Goal: Task Accomplishment & Management: Use online tool/utility

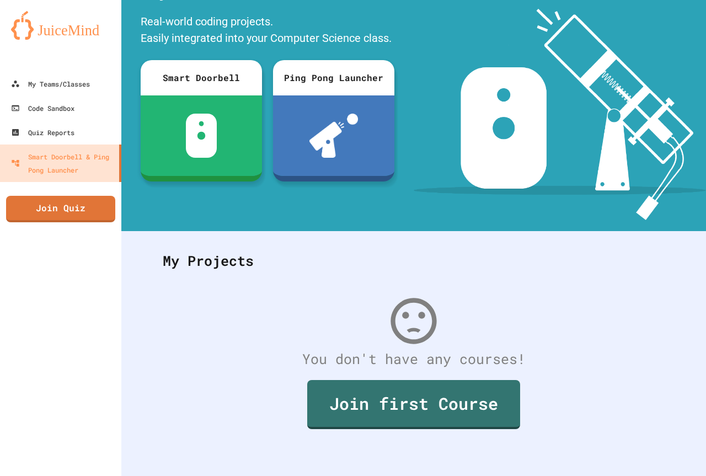
scroll to position [77, 0]
click at [69, 137] on div "Quiz Reports" at bounding box center [41, 133] width 65 height 14
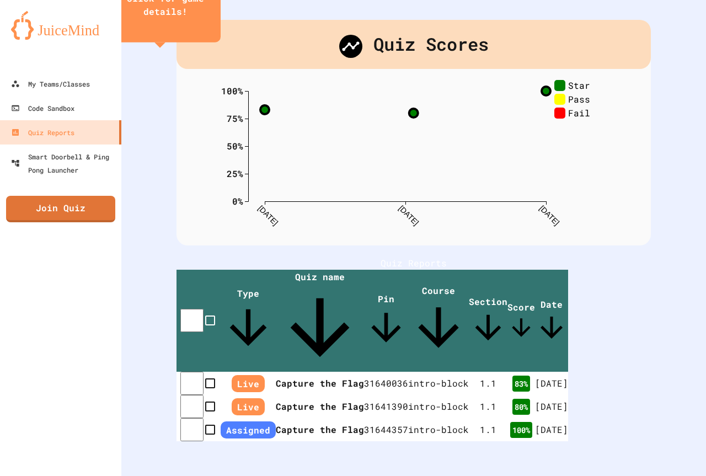
scroll to position [58, 0]
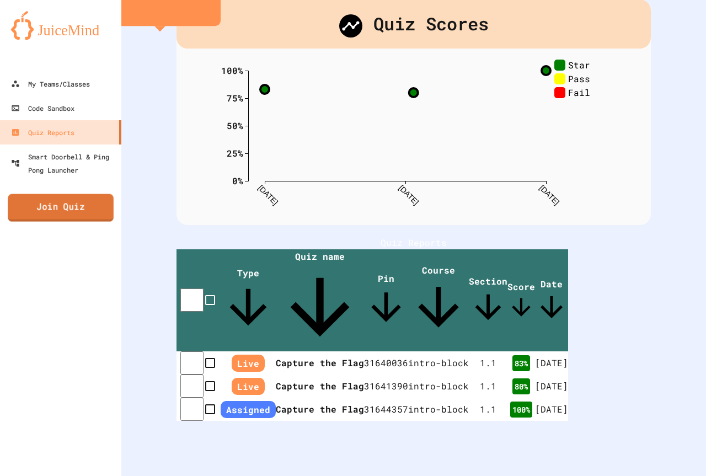
click at [68, 199] on link "Join Quiz" at bounding box center [61, 208] width 106 height 28
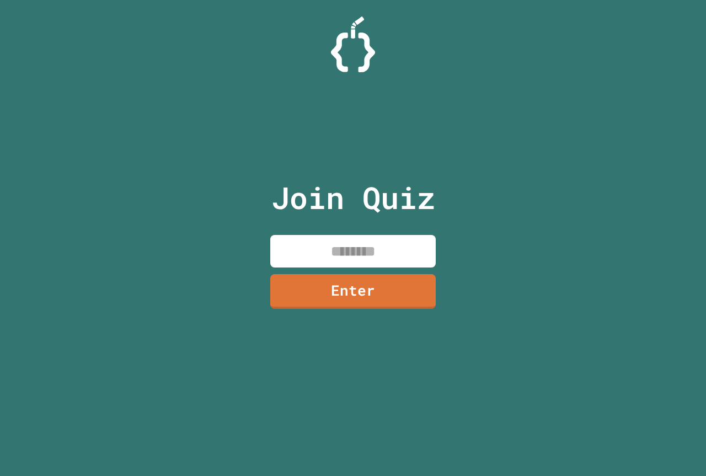
click at [320, 251] on input at bounding box center [353, 251] width 166 height 33
type input "********"
click at [340, 289] on link "Enter" at bounding box center [353, 291] width 168 height 36
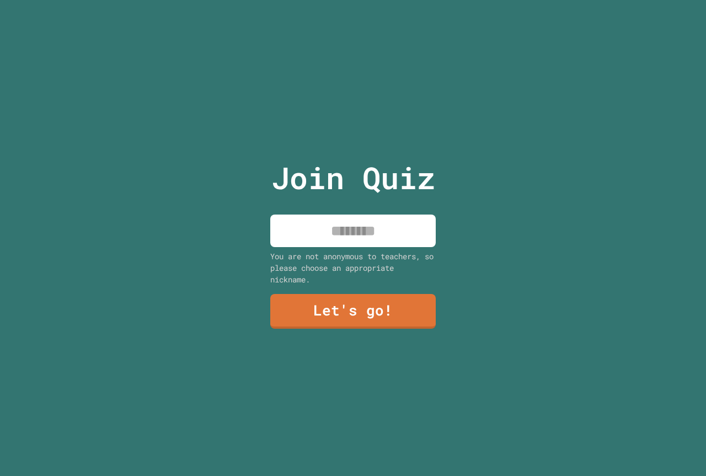
click at [349, 227] on input at bounding box center [353, 231] width 166 height 33
type input "*****"
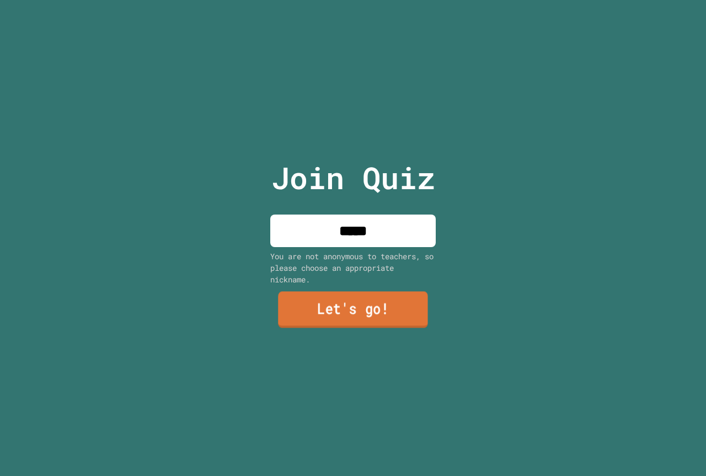
click at [380, 296] on link "Let's go!" at bounding box center [353, 310] width 150 height 36
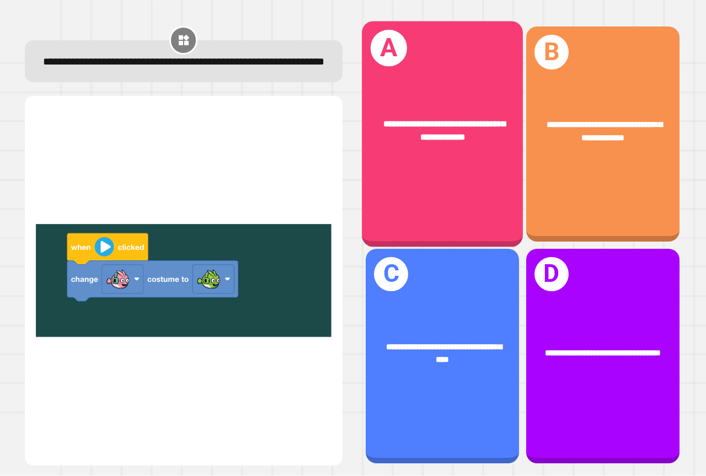
click at [404, 125] on span "**********" at bounding box center [445, 131] width 122 height 22
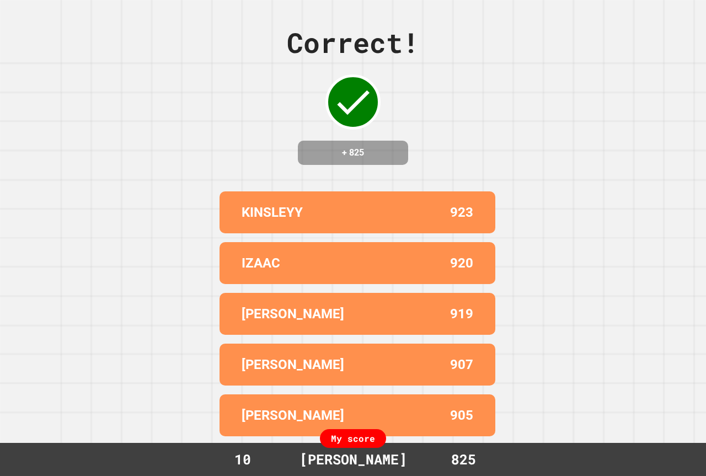
click at [349, 446] on div "My score" at bounding box center [353, 438] width 66 height 19
click at [478, 319] on div "LIAM 919" at bounding box center [358, 314] width 276 height 42
click at [304, 156] on div "+ 825" at bounding box center [353, 153] width 110 height 24
drag, startPoint x: 400, startPoint y: 241, endPoint x: 387, endPoint y: 247, distance: 13.6
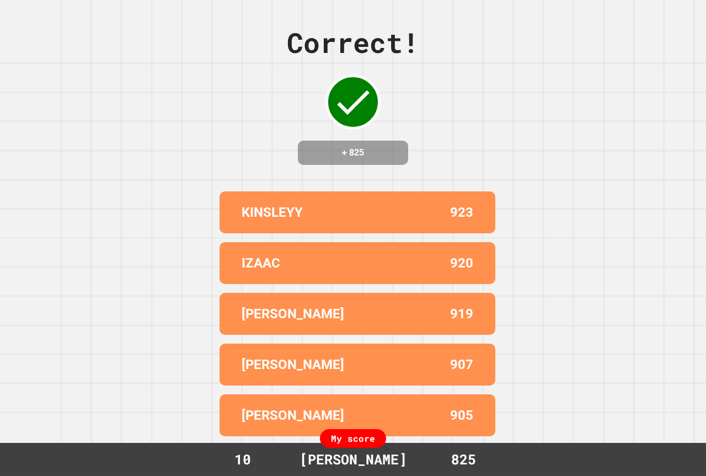
click at [408, 243] on div "KINSLEYY 923 IZAAC 920 LIAM 919 JULIAN K 907 DAWSON 905" at bounding box center [353, 314] width 276 height 254
click at [399, 251] on div "KINSLEYY 923 IZAAC 920 LIAM 919 JULIAN K 907 DAWSON 905" at bounding box center [353, 314] width 276 height 254
click at [401, 251] on div "KINSLEYY 923 IZAAC 920 LIAM 919 JULIAN K 907 DAWSON 905" at bounding box center [353, 314] width 276 height 254
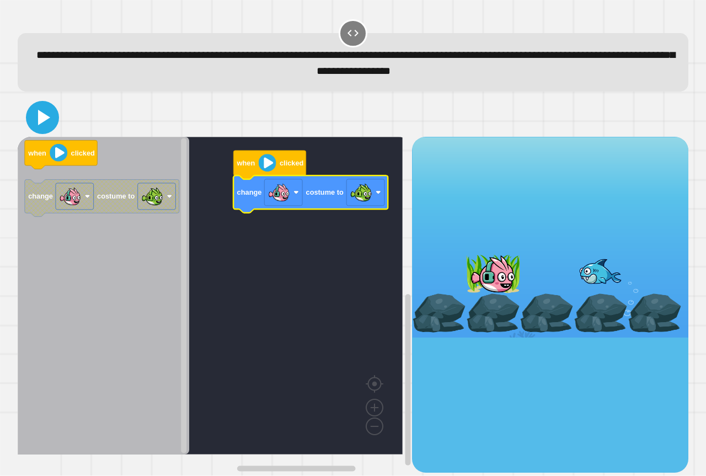
click at [47, 131] on icon at bounding box center [42, 117] width 26 height 26
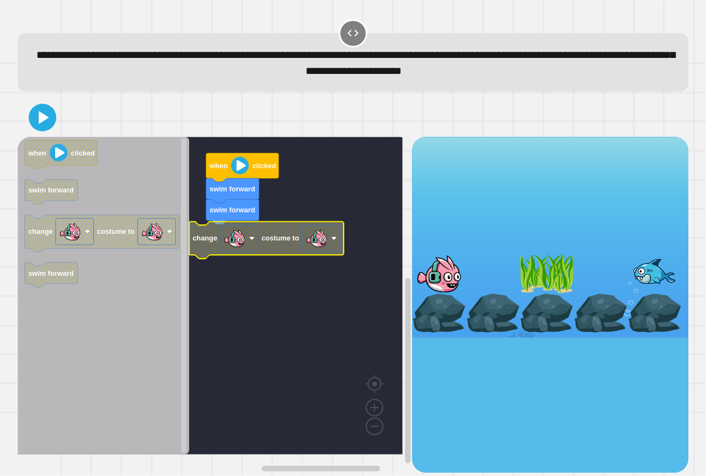
click at [311, 238] on image "Blockly Workspace" at bounding box center [317, 238] width 22 height 22
click at [50, 120] on icon at bounding box center [42, 117] width 25 height 25
click at [268, 260] on rect "Blockly Workspace" at bounding box center [210, 296] width 385 height 318
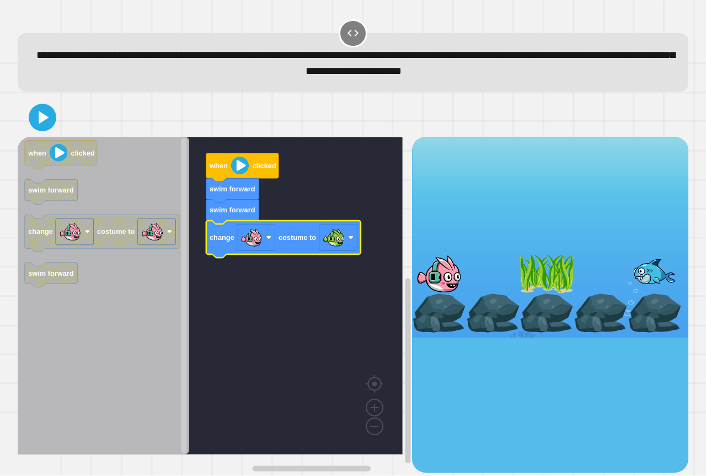
drag, startPoint x: 61, startPoint y: 129, endPoint x: 51, endPoint y: 125, distance: 10.5
click at [61, 129] on div at bounding box center [353, 117] width 671 height 39
click at [50, 125] on icon at bounding box center [42, 117] width 25 height 25
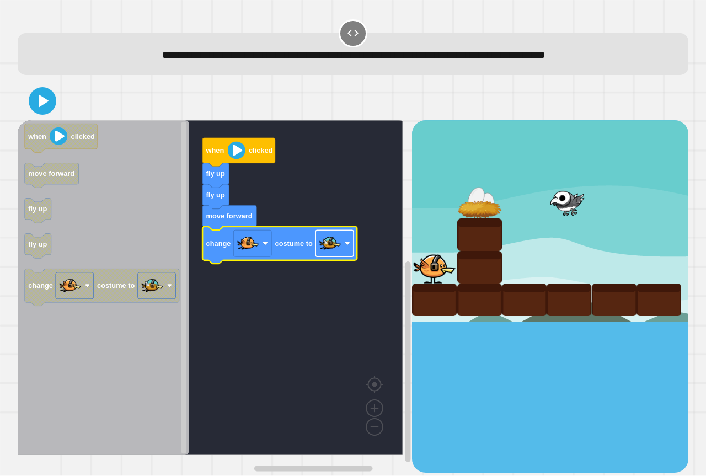
click at [327, 254] on image "Blockly Workspace" at bounding box center [331, 244] width 22 height 22
click at [41, 106] on icon at bounding box center [44, 101] width 10 height 13
click at [329, 254] on image "Blockly Workspace" at bounding box center [331, 244] width 22 height 22
click at [47, 112] on icon at bounding box center [42, 101] width 22 height 22
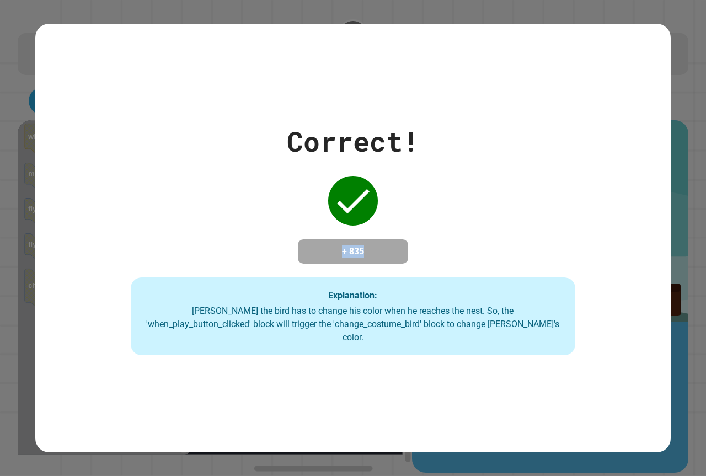
drag, startPoint x: 380, startPoint y: 256, endPoint x: 331, endPoint y: 251, distance: 49.9
click at [331, 251] on h4 "+ 835" at bounding box center [353, 251] width 88 height 13
click at [581, 244] on div "Correct! + 835 Explanation: Ollie the bird has to change his color when he reac…" at bounding box center [353, 238] width 636 height 235
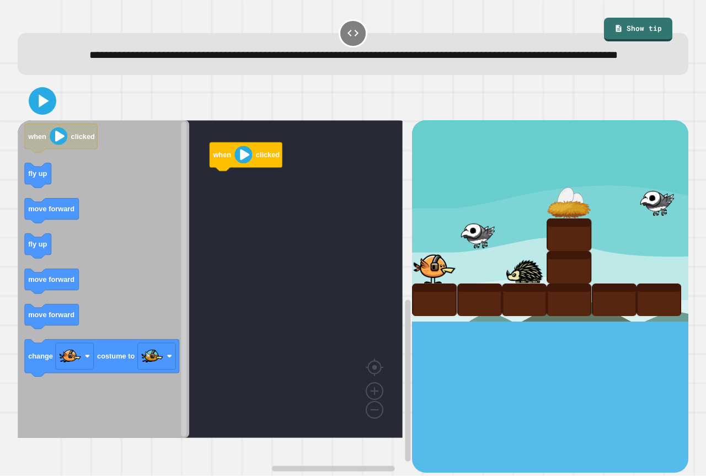
click at [208, 233] on rect "Blockly Workspace" at bounding box center [210, 279] width 385 height 318
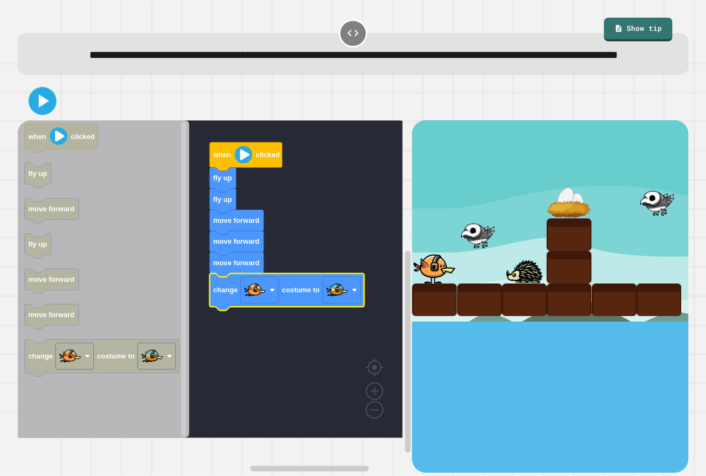
click at [46, 113] on icon at bounding box center [42, 101] width 23 height 23
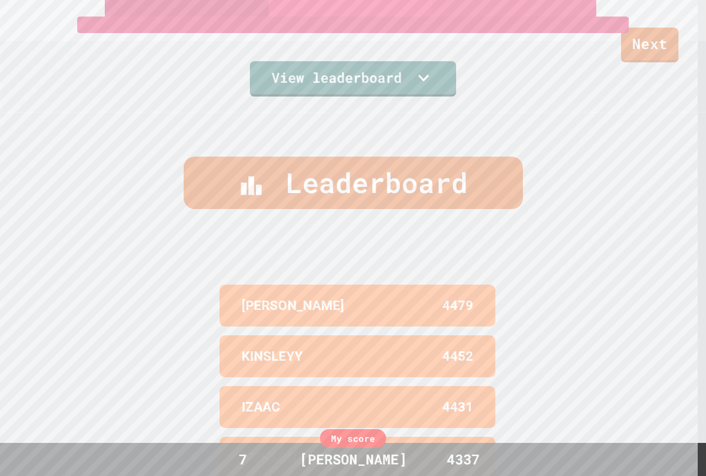
scroll to position [481, 0]
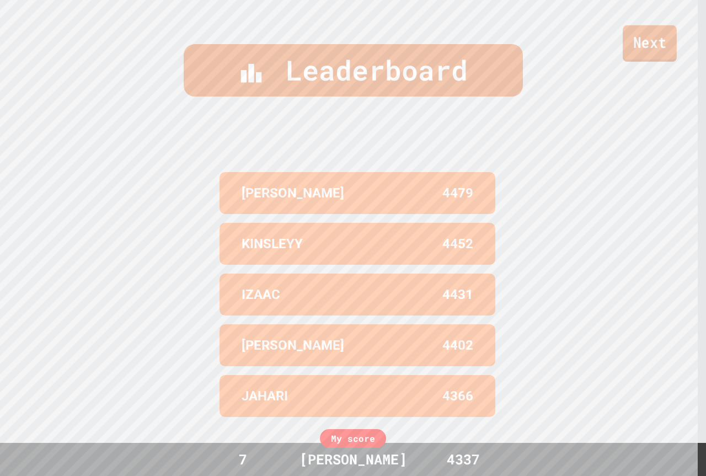
click at [626, 57] on link "Next" at bounding box center [650, 43] width 54 height 36
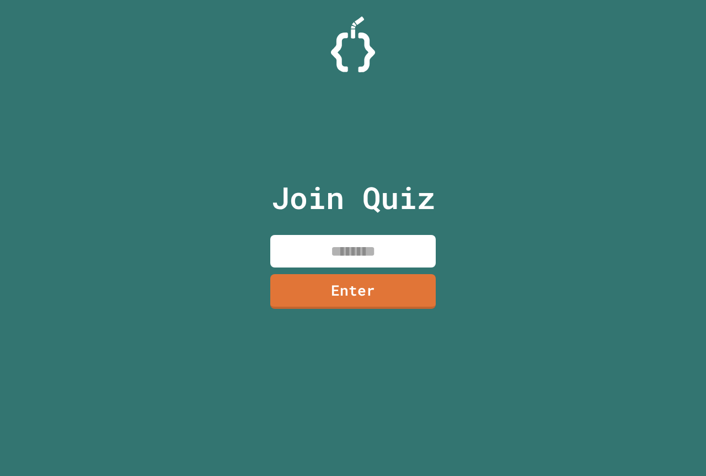
click at [361, 255] on input at bounding box center [353, 251] width 166 height 33
click at [418, 299] on link "Enter" at bounding box center [352, 290] width 167 height 35
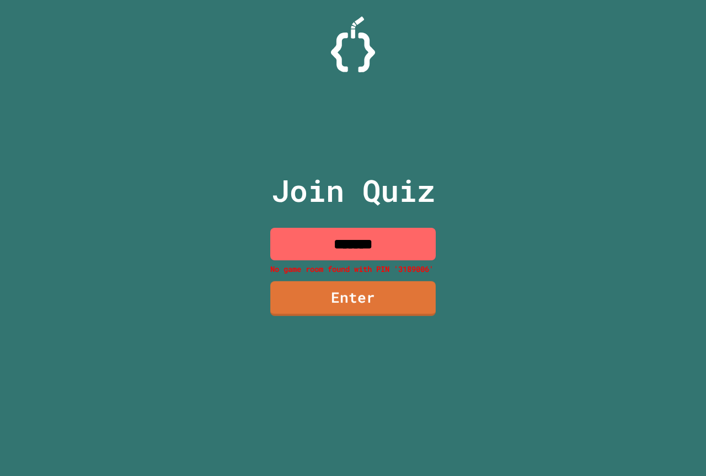
click at [368, 246] on input "*******" at bounding box center [353, 244] width 166 height 33
click at [382, 247] on input "*******" at bounding box center [353, 244] width 166 height 33
click at [350, 243] on input "*******" at bounding box center [353, 244] width 166 height 33
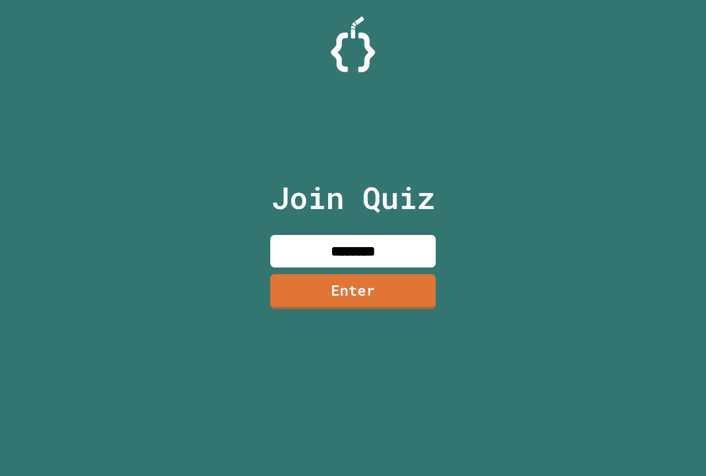
type input "********"
click at [368, 290] on link "Enter" at bounding box center [352, 290] width 167 height 35
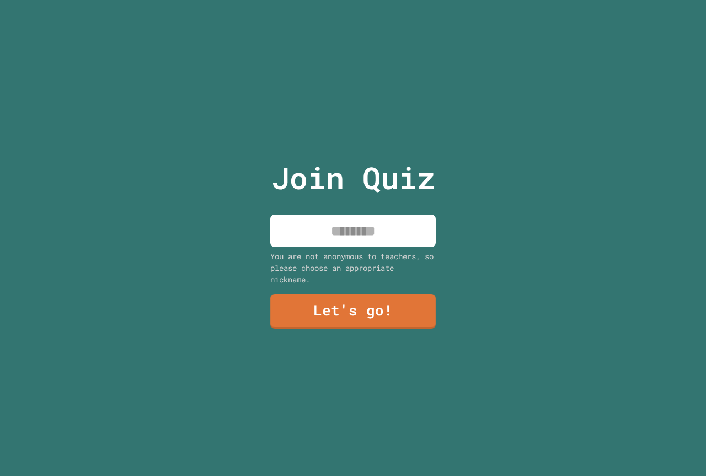
click at [367, 236] on input at bounding box center [353, 231] width 166 height 33
type input "********"
click at [392, 322] on link "Let's go!" at bounding box center [353, 311] width 167 height 36
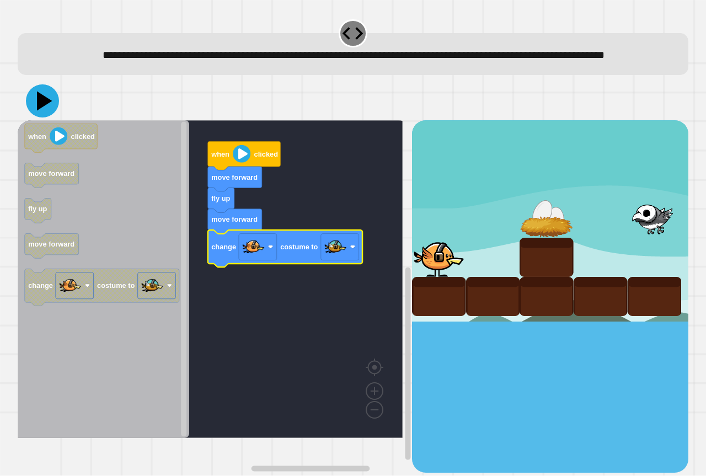
click at [41, 111] on icon at bounding box center [44, 101] width 15 height 19
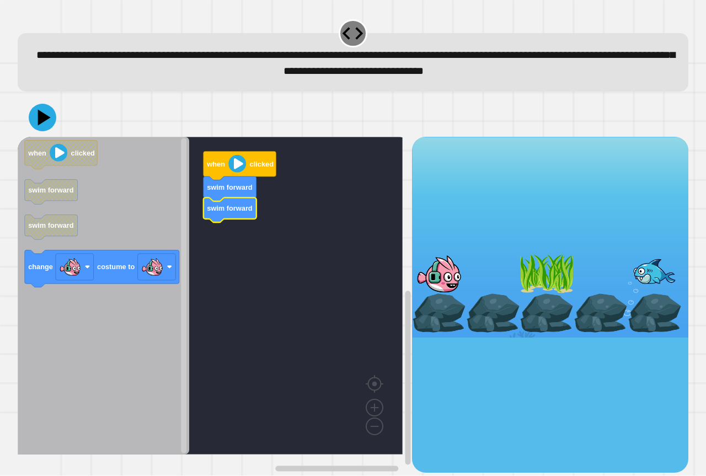
click at [214, 267] on div "when clicked swim forward swim forward when clicked swim forward swim forward c…" at bounding box center [215, 305] width 395 height 336
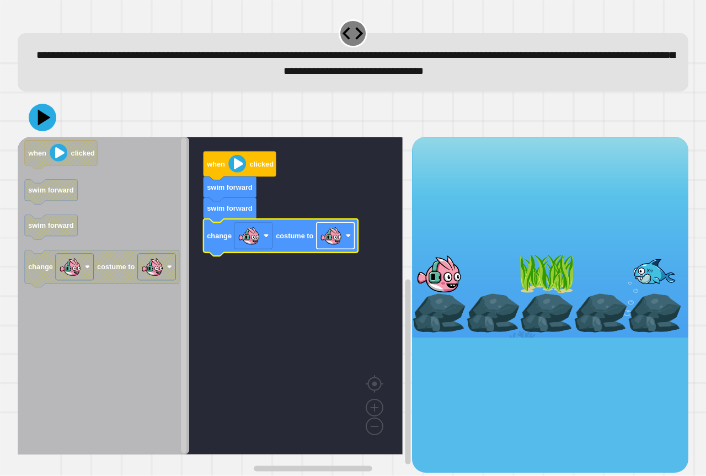
click at [332, 239] on image "Blockly Workspace" at bounding box center [331, 236] width 22 height 22
click at [46, 133] on div at bounding box center [353, 117] width 671 height 39
click at [46, 131] on icon at bounding box center [42, 117] width 33 height 33
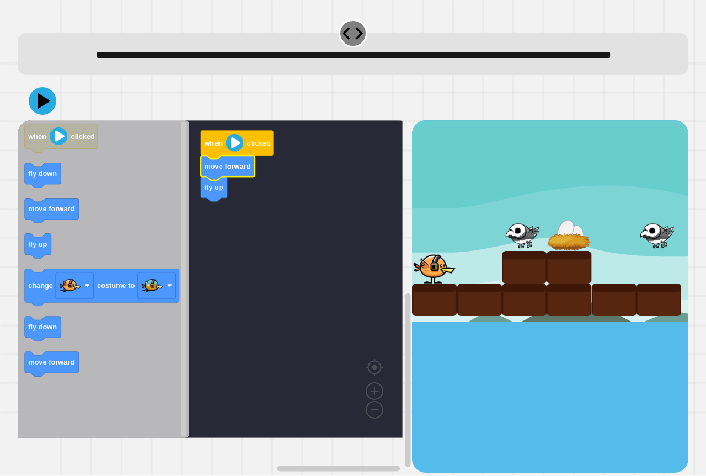
click at [246, 235] on rect "Blockly Workspace" at bounding box center [210, 279] width 385 height 318
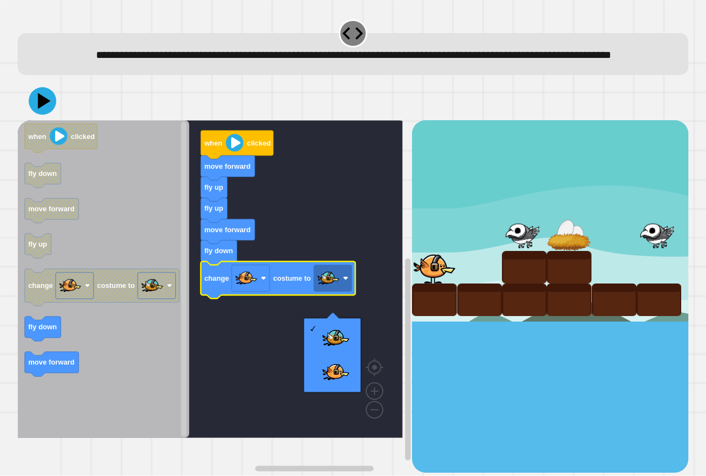
click at [317, 248] on rect "Blockly Workspace" at bounding box center [210, 279] width 385 height 318
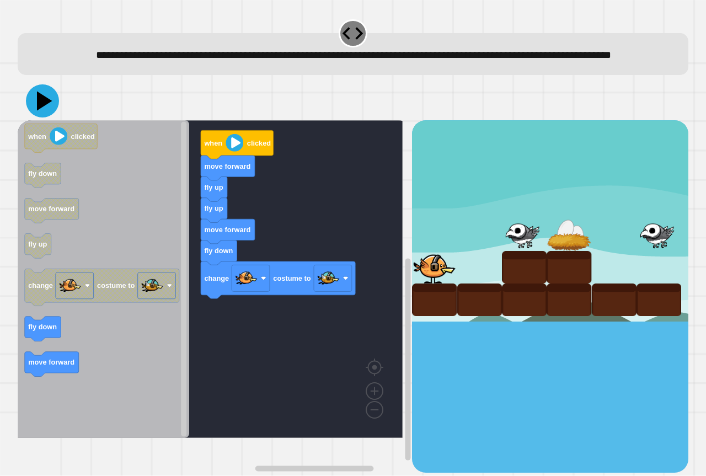
click at [46, 111] on icon at bounding box center [44, 101] width 15 height 19
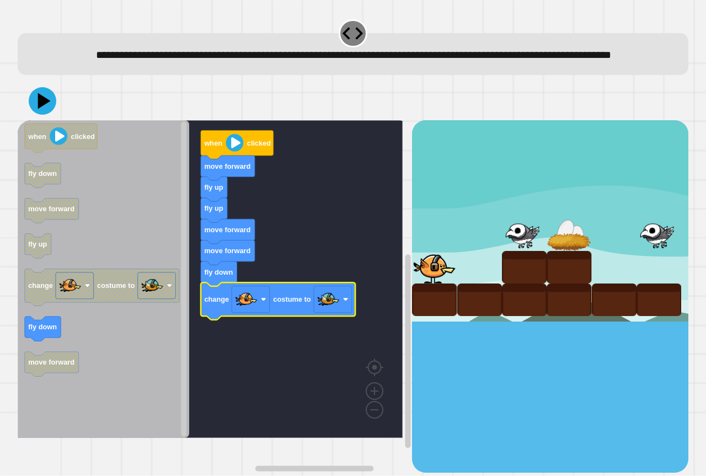
click at [54, 120] on div at bounding box center [353, 101] width 671 height 39
click at [48, 118] on icon at bounding box center [42, 100] width 33 height 33
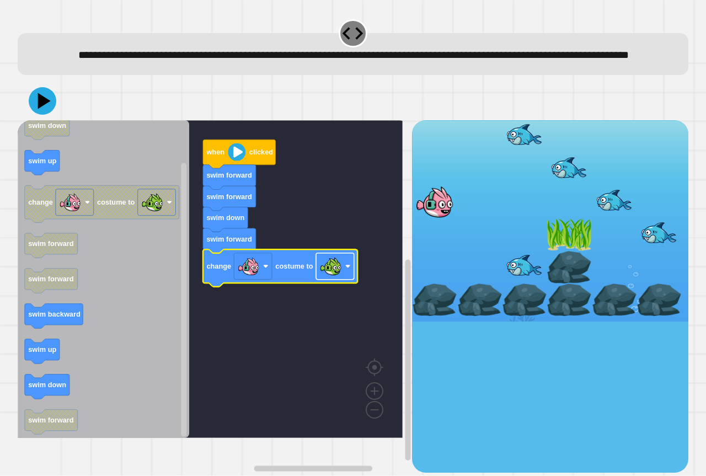
click at [335, 278] on image "Blockly Workspace" at bounding box center [331, 266] width 22 height 22
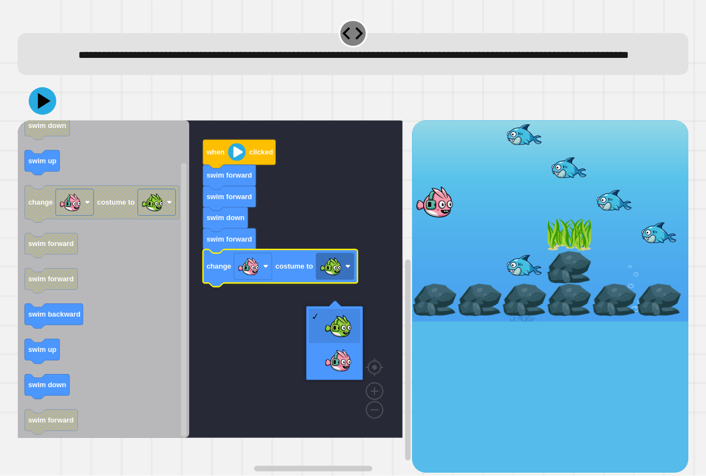
click at [333, 252] on rect "Blockly Workspace" at bounding box center [210, 279] width 385 height 318
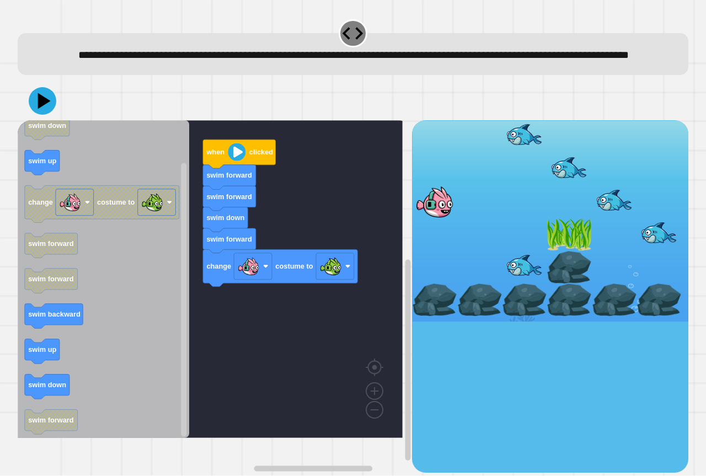
click at [47, 115] on icon at bounding box center [43, 101] width 28 height 28
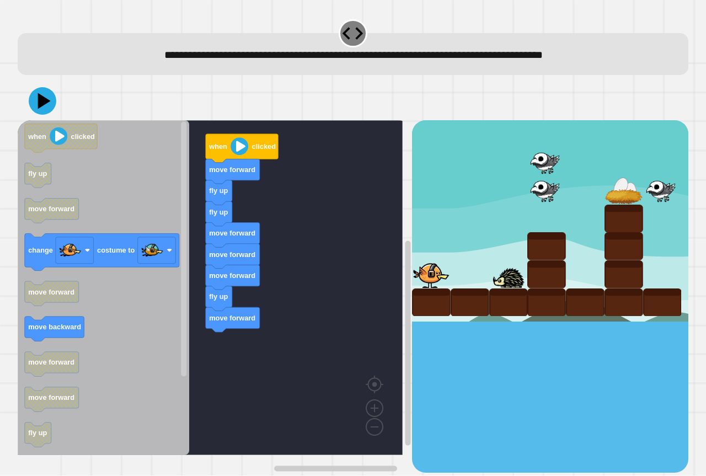
click at [275, 355] on div "when clicked move forward fly up fly up move forward move forward move forward …" at bounding box center [215, 296] width 395 height 352
click at [235, 319] on div "when clicked move forward fly up fly up move forward move forward move forward …" at bounding box center [215, 296] width 395 height 352
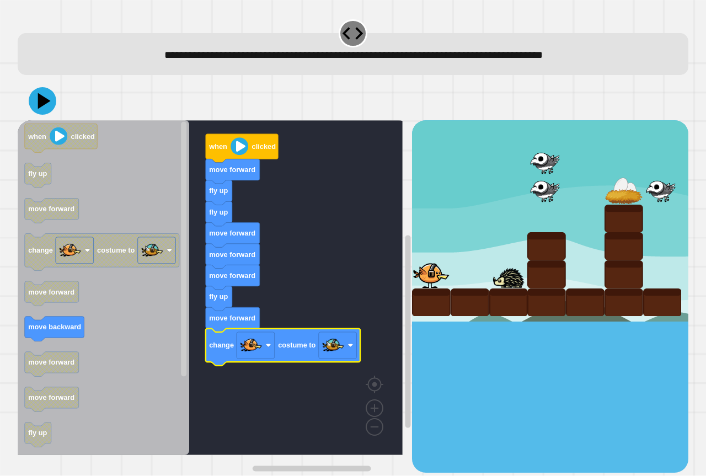
click at [30, 106] on button at bounding box center [43, 101] width 28 height 28
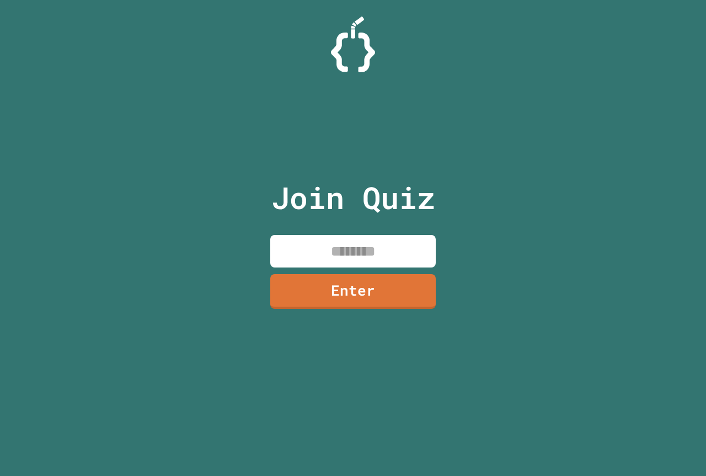
drag, startPoint x: 397, startPoint y: 259, endPoint x: 392, endPoint y: 277, distance: 18.9
click at [396, 262] on input at bounding box center [353, 251] width 166 height 33
paste input "********"
type input "********"
click at [392, 278] on link "Enter" at bounding box center [352, 290] width 163 height 36
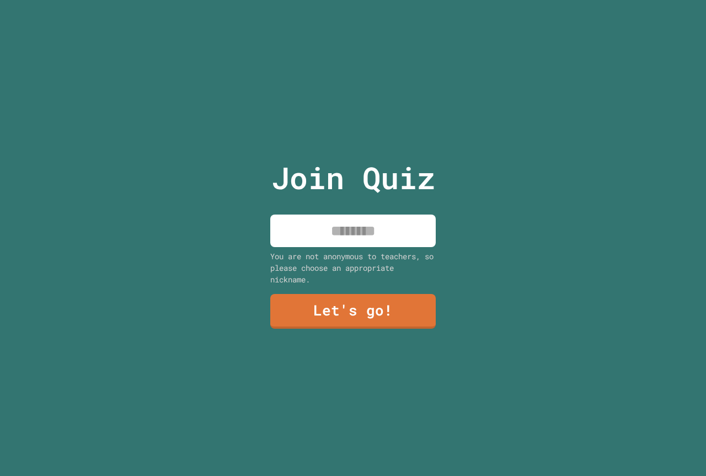
click at [368, 232] on input at bounding box center [353, 231] width 166 height 33
type input "********"
click at [369, 312] on link "Let's go!" at bounding box center [353, 310] width 167 height 36
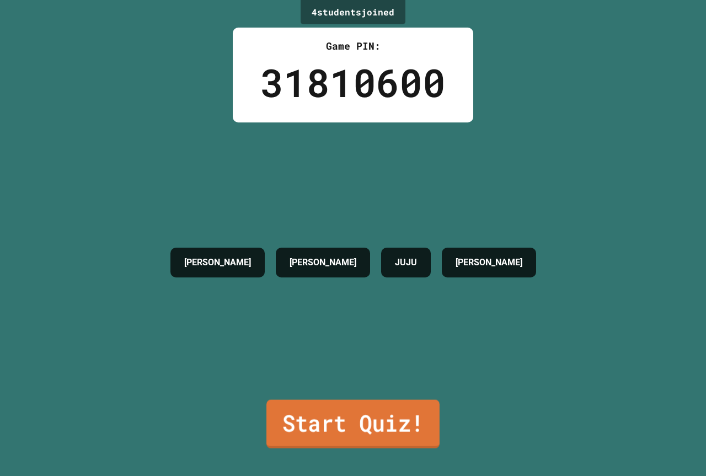
click at [364, 420] on link "Start Quiz!" at bounding box center [353, 424] width 173 height 49
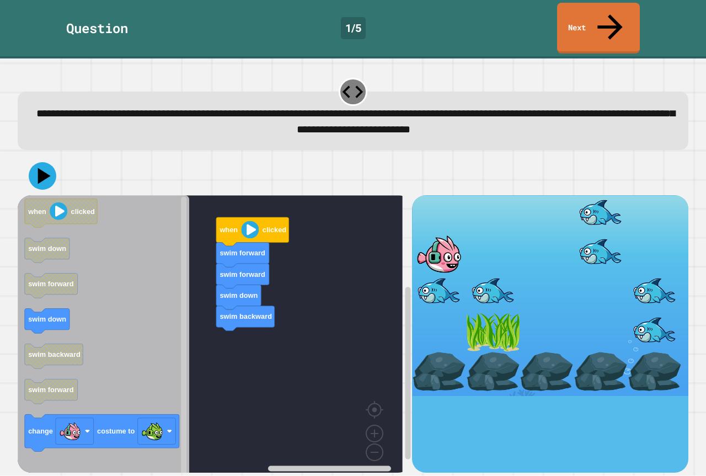
click at [236, 299] on g "when clicked swim forward swim forward swim down swim backward" at bounding box center [218, 337] width 401 height 285
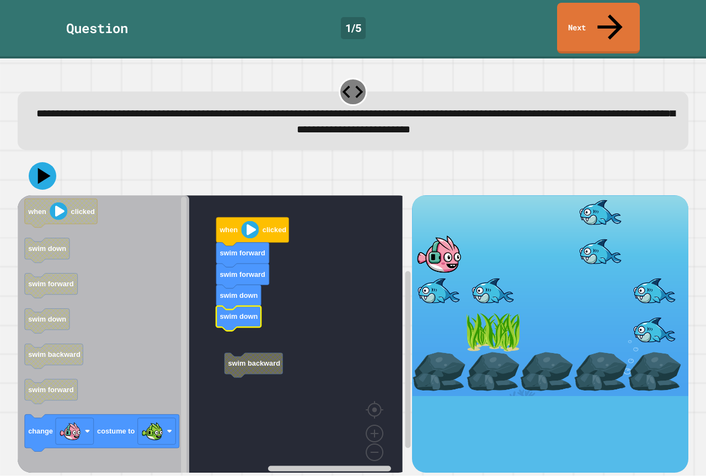
click at [240, 323] on rect "Blockly Workspace" at bounding box center [210, 337] width 385 height 285
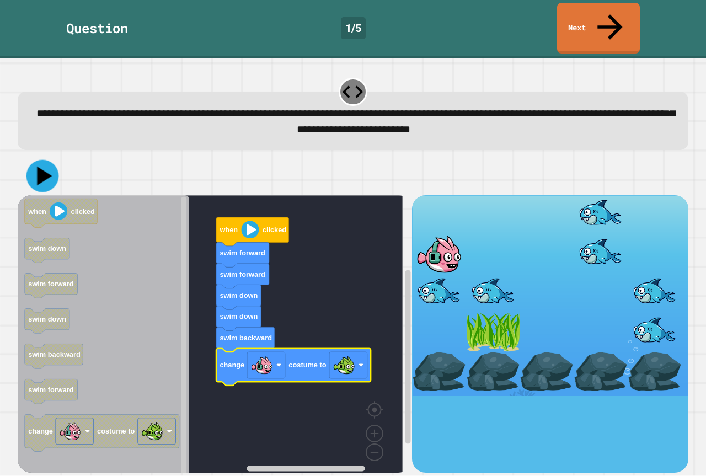
click at [42, 160] on icon at bounding box center [42, 176] width 33 height 33
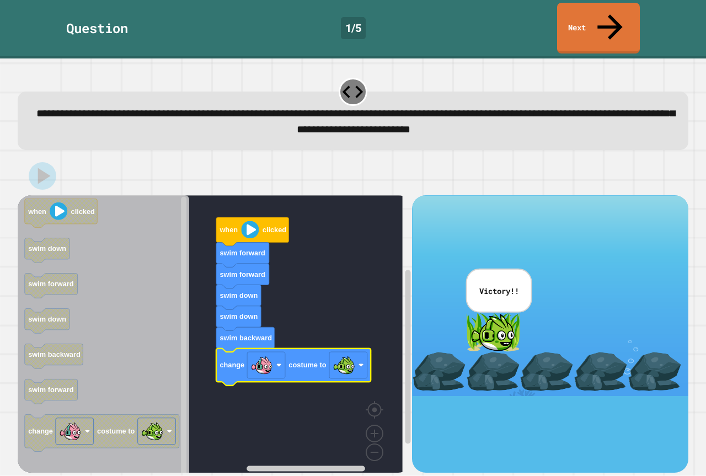
click at [580, 28] on div "Question 1 / 5 Next" at bounding box center [353, 29] width 706 height 58
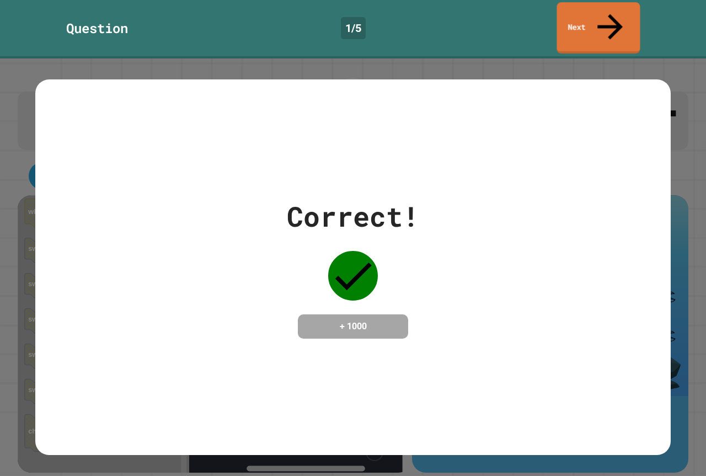
click at [579, 20] on link "Next" at bounding box center [598, 27] width 83 height 51
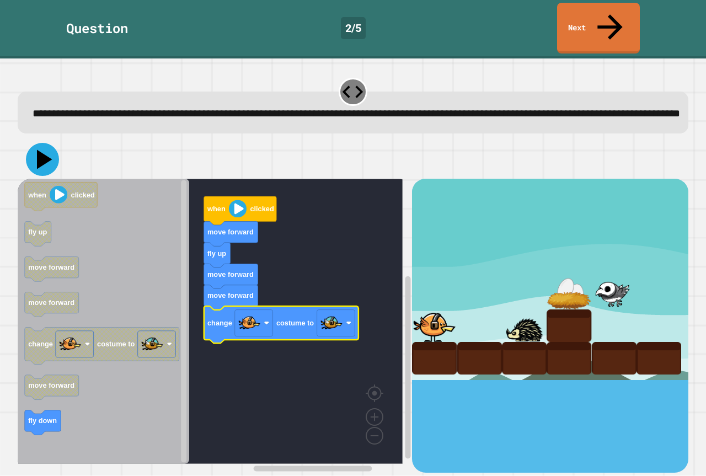
click at [40, 162] on icon at bounding box center [42, 159] width 33 height 33
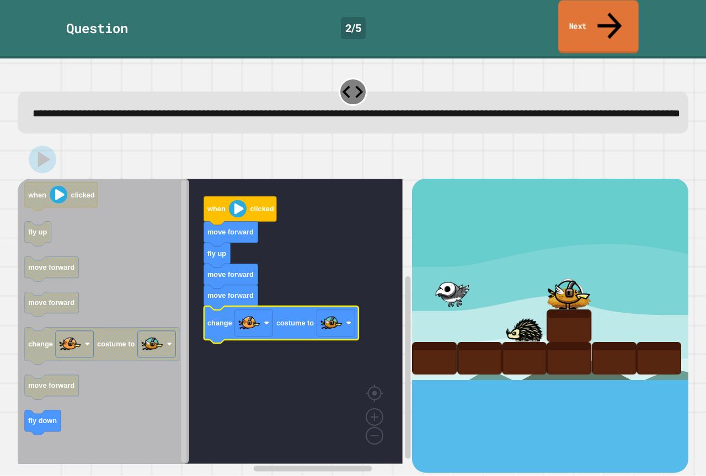
click at [609, 23] on link "Next" at bounding box center [598, 27] width 80 height 54
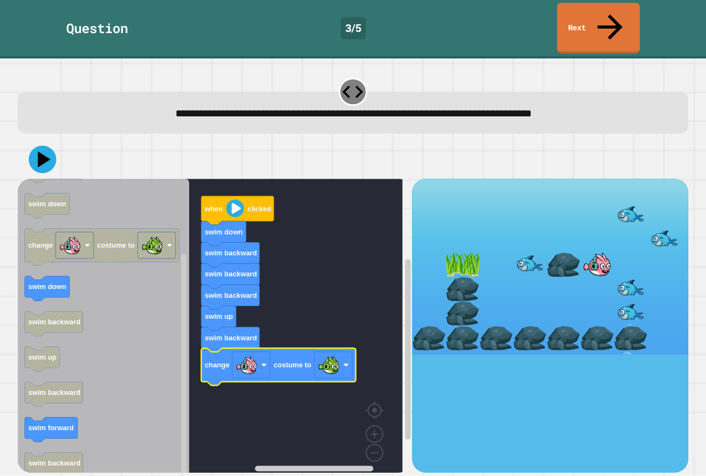
click at [45, 146] on icon at bounding box center [43, 160] width 28 height 28
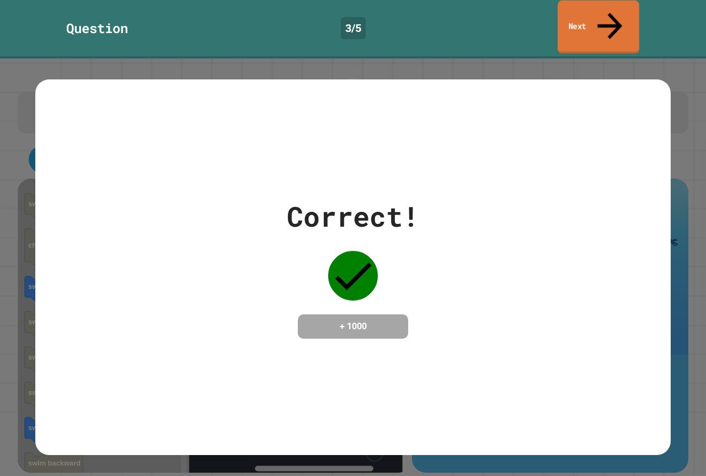
click at [582, 21] on link "Next" at bounding box center [599, 28] width 82 height 54
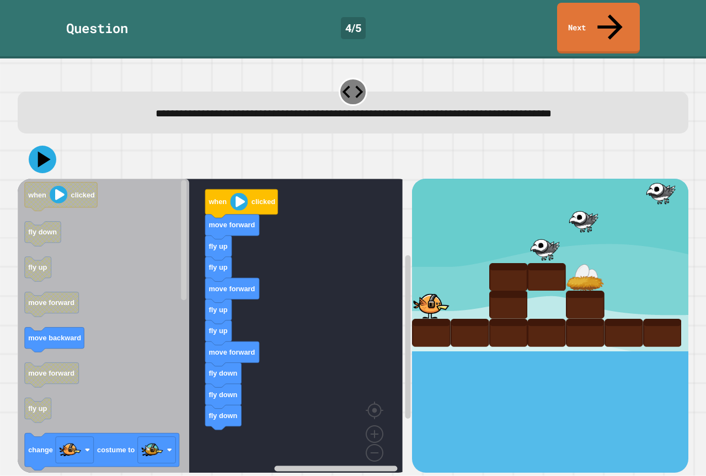
click at [219, 381] on div "when clicked move forward fly up fly up move forward fly up fly up move forward…" at bounding box center [215, 326] width 395 height 294
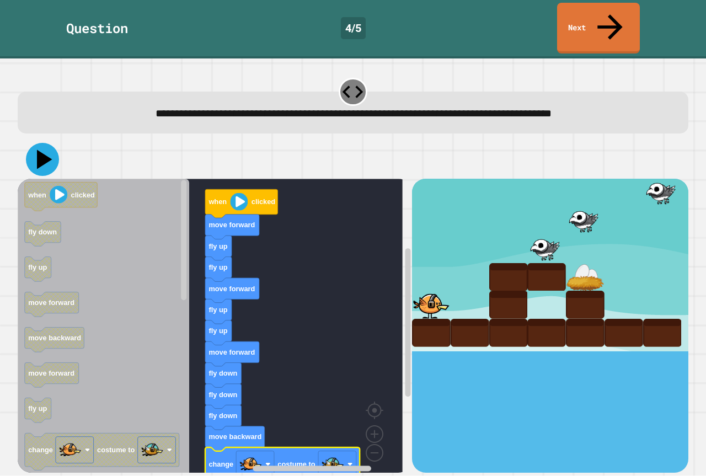
click at [46, 150] on icon at bounding box center [44, 159] width 15 height 19
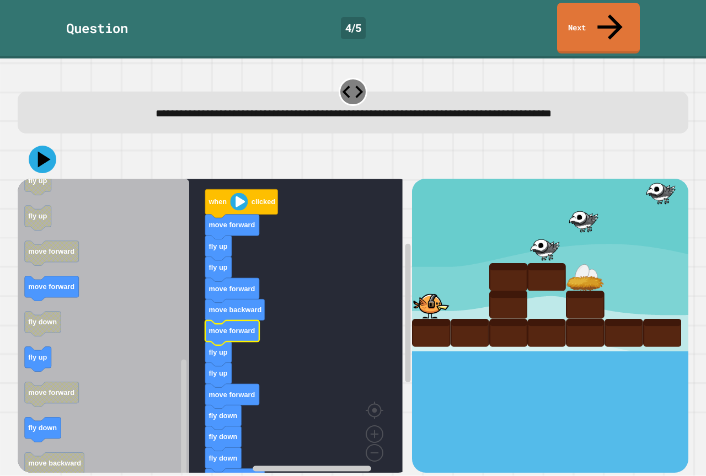
click at [39, 152] on icon at bounding box center [44, 160] width 13 height 16
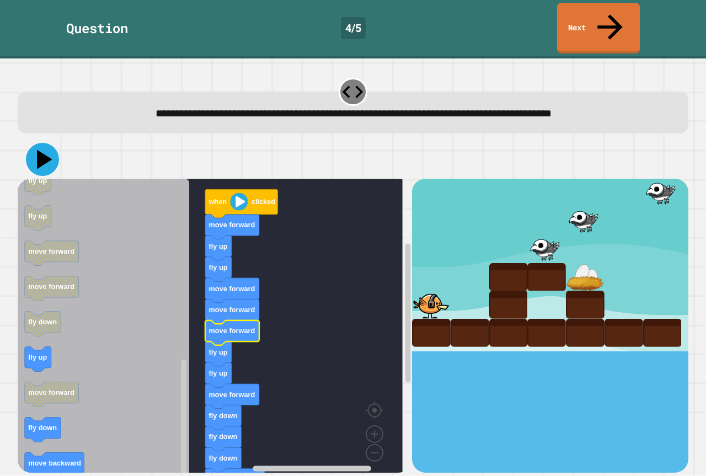
click at [50, 143] on icon at bounding box center [42, 159] width 33 height 33
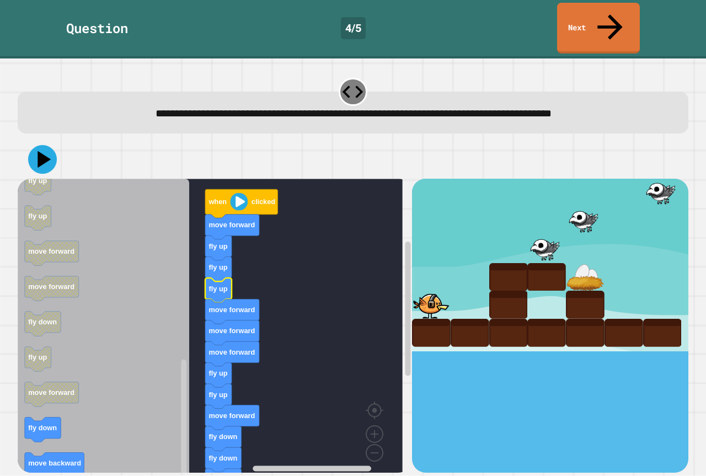
click at [48, 145] on icon at bounding box center [42, 159] width 29 height 29
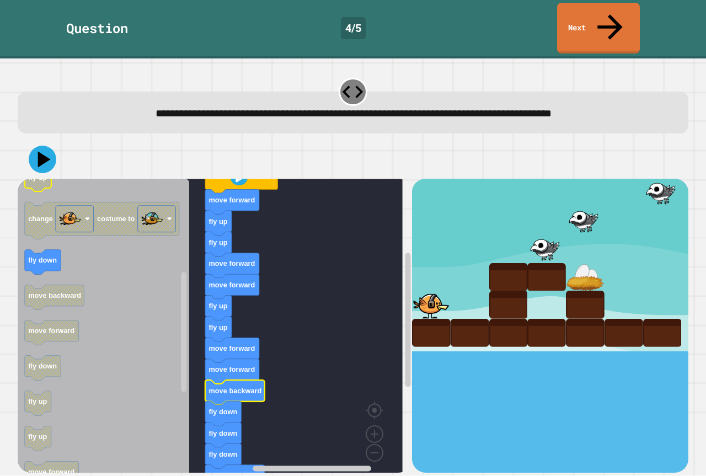
click at [43, 146] on icon at bounding box center [43, 160] width 28 height 28
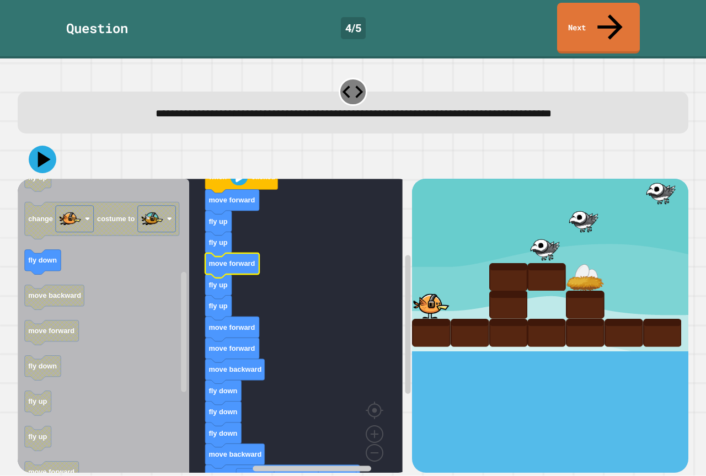
click at [52, 146] on icon at bounding box center [43, 160] width 28 height 28
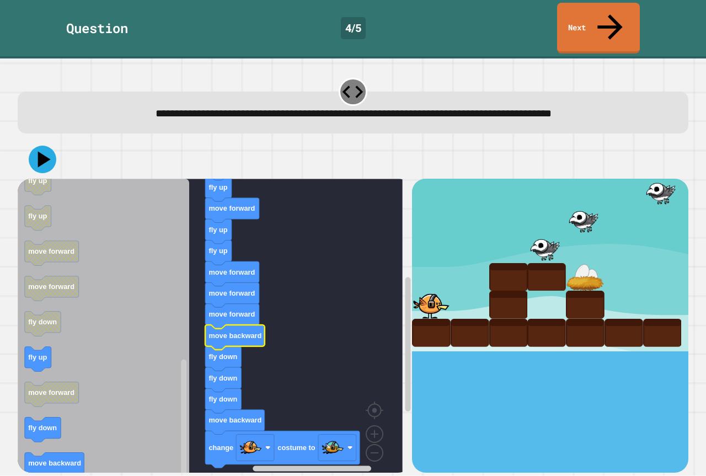
click at [56, 140] on div at bounding box center [353, 159] width 671 height 39
click at [52, 143] on icon at bounding box center [42, 159] width 33 height 33
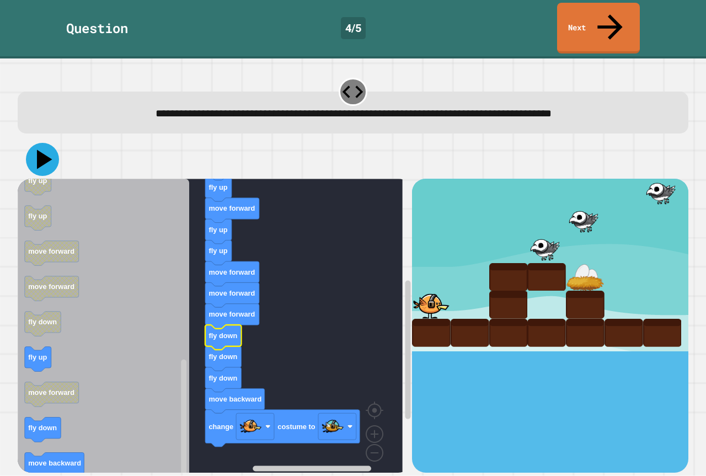
click at [42, 150] on icon at bounding box center [44, 159] width 15 height 19
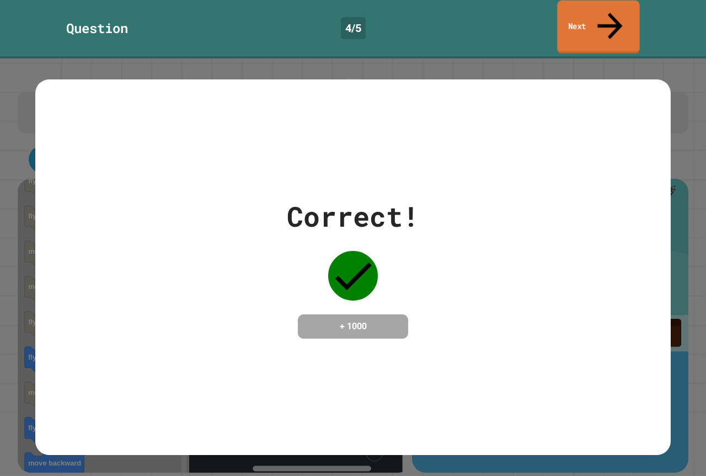
click at [584, 10] on link "Next" at bounding box center [598, 28] width 82 height 54
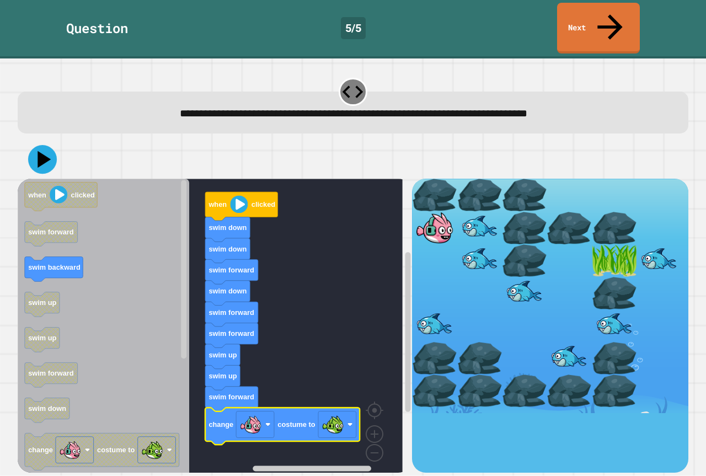
click at [39, 145] on icon at bounding box center [42, 159] width 29 height 29
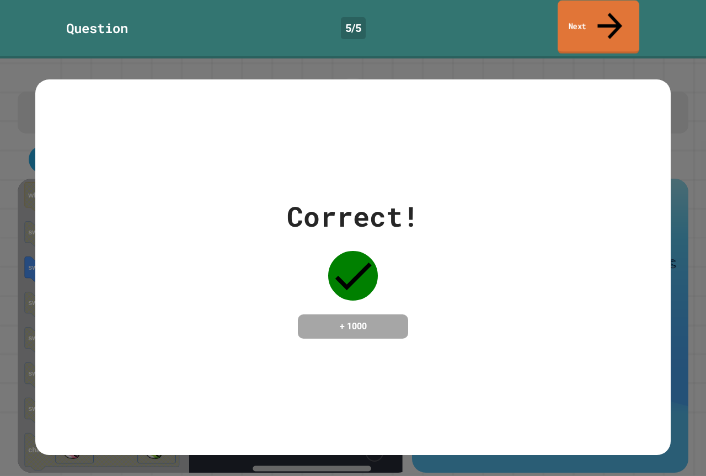
click at [588, 8] on link "Next" at bounding box center [599, 28] width 82 height 54
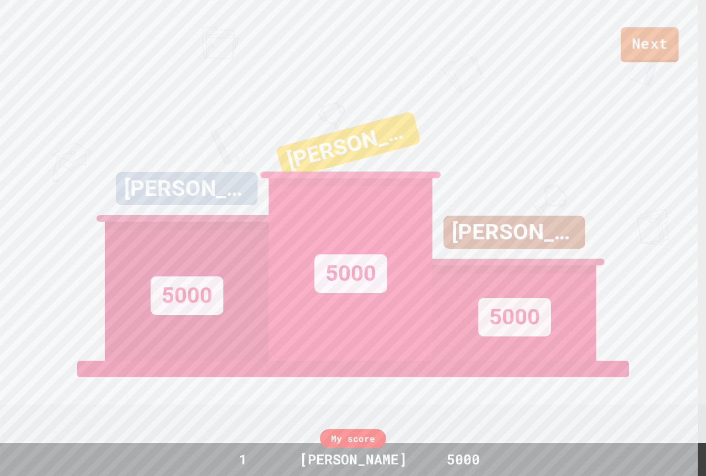
click at [636, 50] on link "Next" at bounding box center [650, 44] width 58 height 35
